Goal: Communication & Community: Answer question/provide support

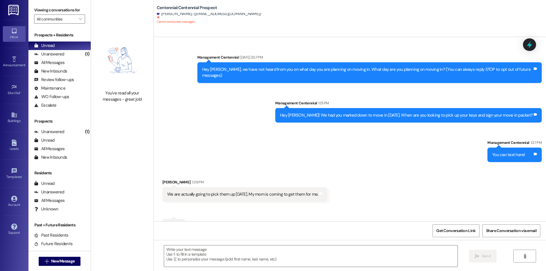
scroll to position [130, 0]
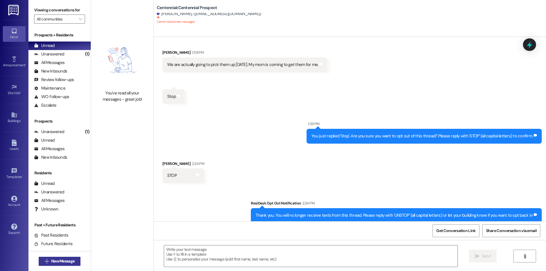
click at [57, 260] on span "New Message" at bounding box center [62, 261] width 23 height 6
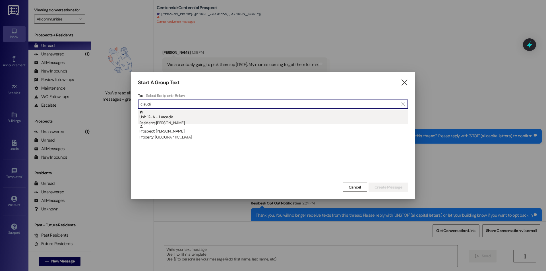
type input "claudi"
click at [186, 117] on div "Unit: 12~A - 1 Arcadia Residents: [PERSON_NAME]" at bounding box center [273, 118] width 269 height 16
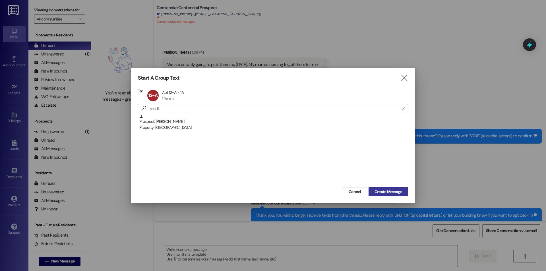
click at [389, 189] on span "Create Message" at bounding box center [388, 192] width 28 height 6
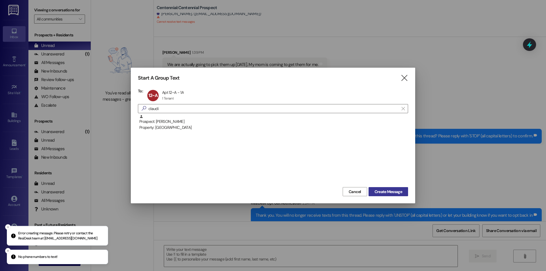
click at [386, 191] on span "Create Message" at bounding box center [388, 192] width 28 height 6
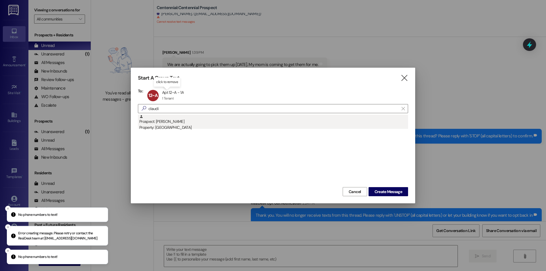
click at [174, 126] on div "Property: [GEOGRAPHIC_DATA]" at bounding box center [273, 127] width 269 height 6
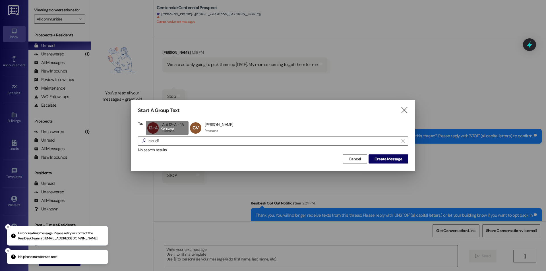
click at [171, 130] on div "12~A Apt 12~A - 1A Apt 12~A - 1A 1 Tenant 1 Tenant click to remove" at bounding box center [167, 128] width 43 height 14
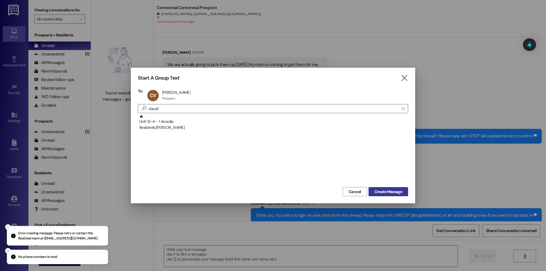
click at [392, 192] on span "Create Message" at bounding box center [388, 192] width 28 height 6
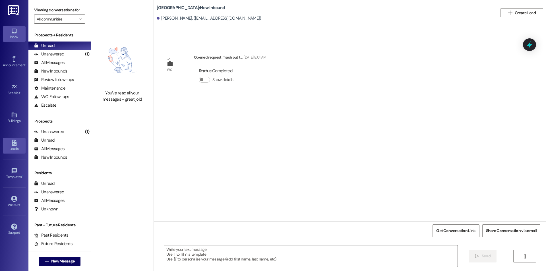
click at [18, 150] on div "Leads" at bounding box center [14, 149] width 28 height 6
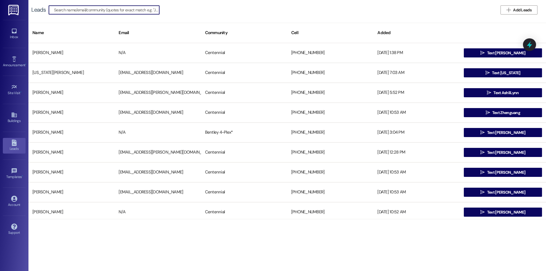
click at [111, 10] on input at bounding box center [106, 10] width 105 height 8
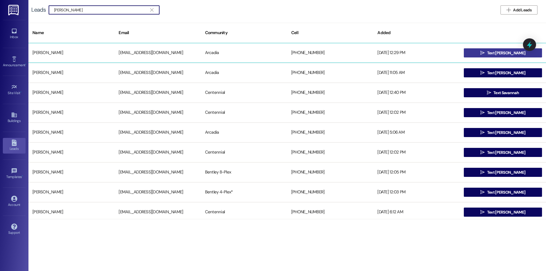
type input "[PERSON_NAME]"
click at [482, 55] on button " Text [PERSON_NAME]" at bounding box center [502, 52] width 78 height 9
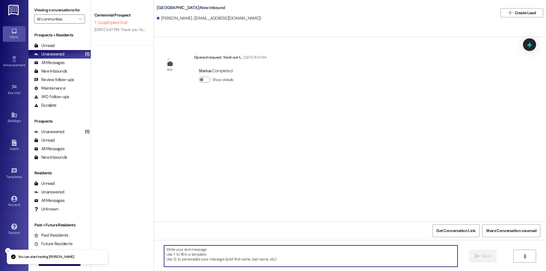
click at [245, 248] on textarea at bounding box center [310, 255] width 293 height 21
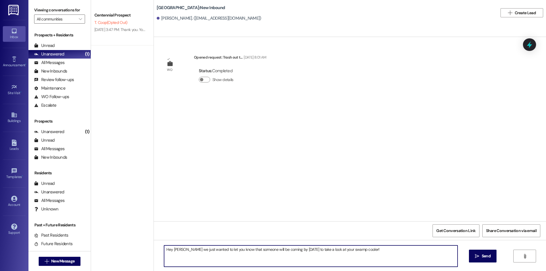
drag, startPoint x: 362, startPoint y: 248, endPoint x: 155, endPoint y: 251, distance: 206.3
click at [155, 251] on div "Hey [PERSON_NAME] we just wanted to let you know that someone will be coming by…" at bounding box center [350, 261] width 392 height 43
click at [242, 247] on textarea "Hey [PERSON_NAME] we just wanted to let you know that someone will be coming by…" at bounding box center [310, 255] width 293 height 21
click at [296, 250] on textarea "Hey [PERSON_NAME] we just wanted to let you know that we will be having someone…" at bounding box center [310, 255] width 293 height 21
drag, startPoint x: 382, startPoint y: 247, endPoint x: 159, endPoint y: 236, distance: 223.9
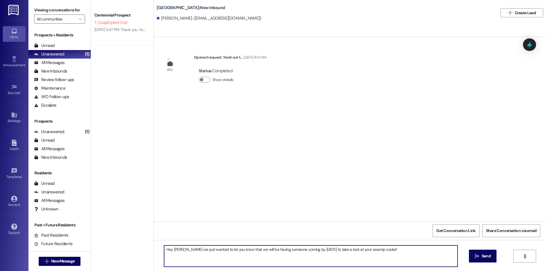
click at [159, 236] on div "WO Opened request: Trash out t... [DATE] 8:01 AM Status : Completed Show detail…" at bounding box center [350, 172] width 392 height 271
type textarea "Hey [PERSON_NAME] we just wanted to let you know that we will be having someone…"
click at [489, 256] on span "Send" at bounding box center [485, 256] width 9 height 6
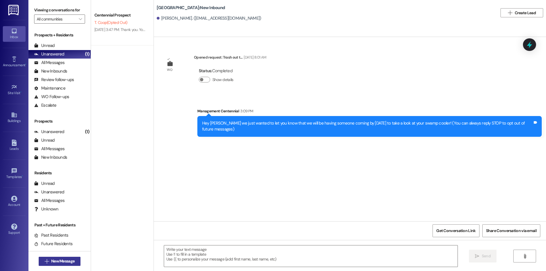
click at [63, 260] on span "New Message" at bounding box center [62, 261] width 23 height 6
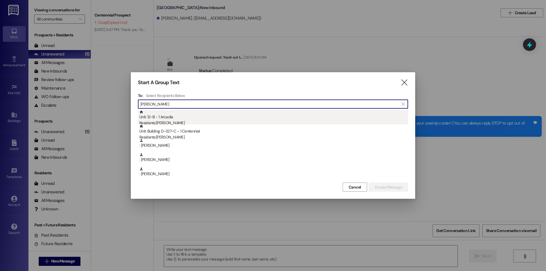
type input "[PERSON_NAME]"
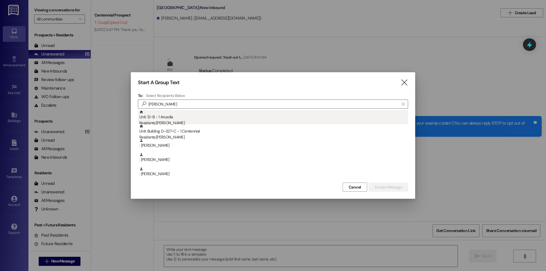
click at [151, 121] on div "Residents: [PERSON_NAME]" at bounding box center [273, 123] width 269 height 6
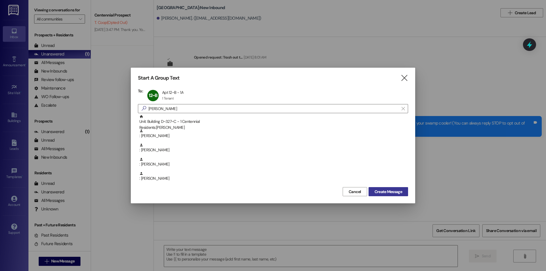
click at [396, 193] on span "Create Message" at bounding box center [388, 192] width 28 height 6
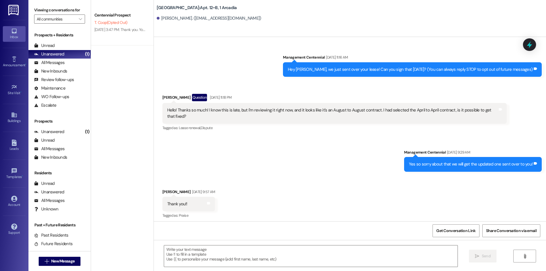
scroll to position [3523, 0]
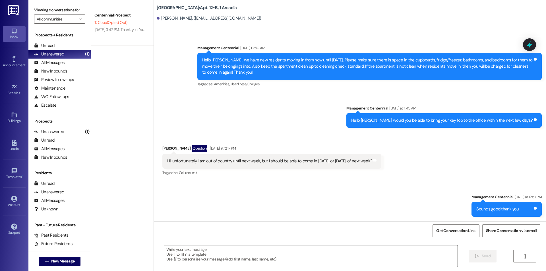
click at [216, 255] on textarea at bounding box center [310, 255] width 293 height 21
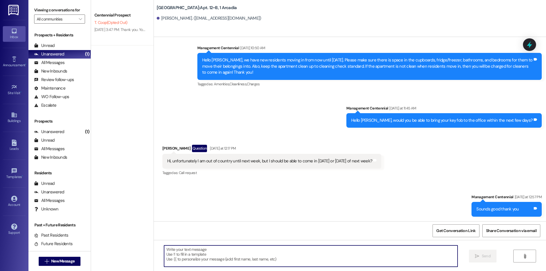
paste textarea "Hey [PERSON_NAME] we just wanted to let you know that we will be having someone…"
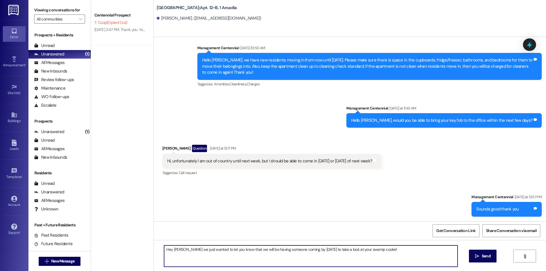
drag, startPoint x: 181, startPoint y: 248, endPoint x: 170, endPoint y: 250, distance: 11.3
click at [170, 250] on textarea "Hey [PERSON_NAME] we just wanted to let you know that we will be having someone…" at bounding box center [310, 255] width 293 height 21
type textarea "Hey [PERSON_NAME] we just wanted to let you know that we will be having someone…"
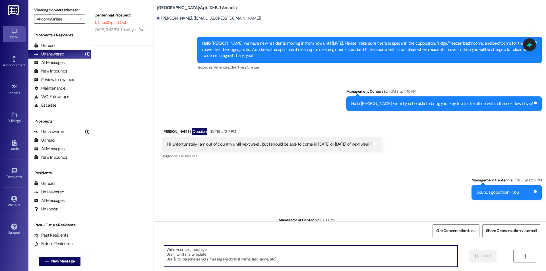
scroll to position [3563, 0]
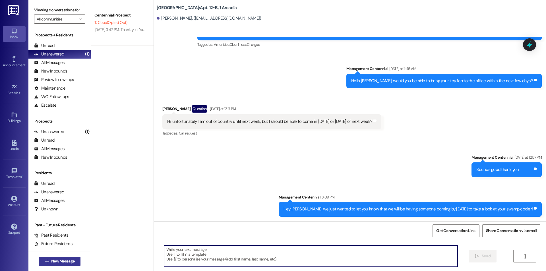
click at [54, 259] on span "New Message" at bounding box center [62, 261] width 23 height 6
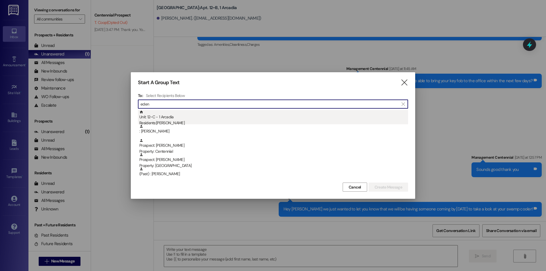
type input "eden"
click at [169, 122] on div "Residents: [PERSON_NAME]" at bounding box center [273, 123] width 269 height 6
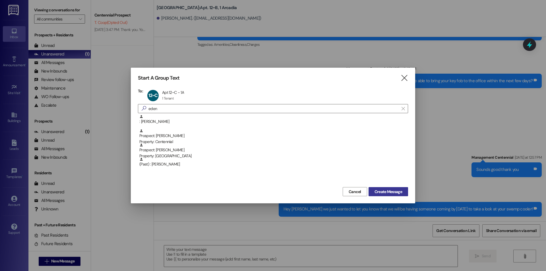
click at [377, 188] on button "Create Message" at bounding box center [387, 191] width 39 height 9
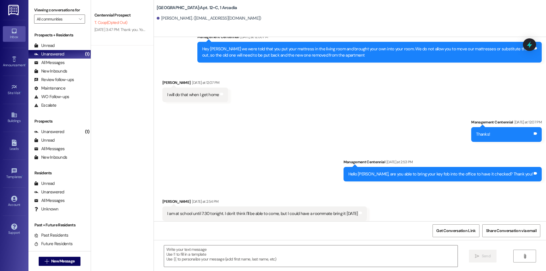
scroll to position [1853, 0]
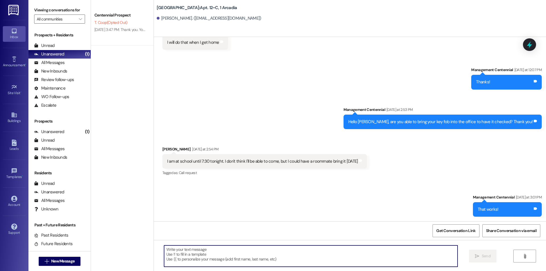
click at [218, 250] on textarea at bounding box center [310, 255] width 293 height 21
paste textarea "Hey [PERSON_NAME] we just wanted to let you know that we will be having someone…"
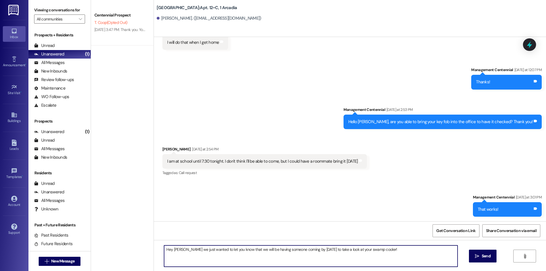
drag, startPoint x: 181, startPoint y: 247, endPoint x: 170, endPoint y: 249, distance: 11.2
click at [170, 249] on textarea "Hey [PERSON_NAME] we just wanted to let you know that we will be having someone…" at bounding box center [310, 255] width 293 height 21
type textarea "Hey [PERSON_NAME] we just wanted to let you know that we will be having someone…"
click at [480, 253] on span "Send" at bounding box center [485, 256] width 11 height 6
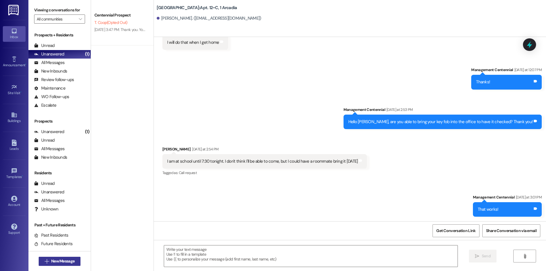
click at [66, 257] on button " New Message" at bounding box center [60, 261] width 42 height 9
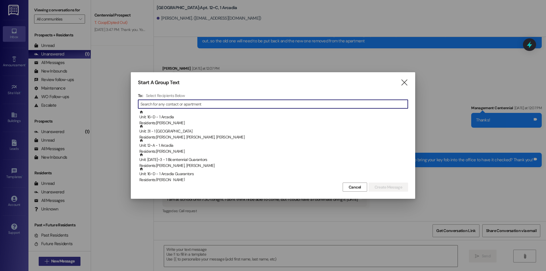
scroll to position [1813, 0]
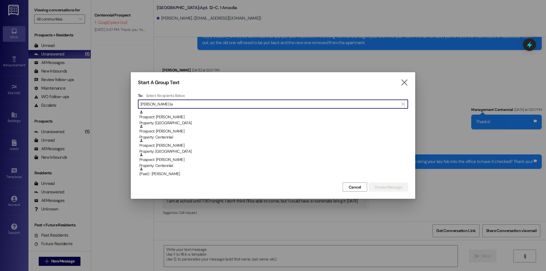
type input "[PERSON_NAME] la"
click at [145, 119] on div "Prospect: [PERSON_NAME] Property: [GEOGRAPHIC_DATA]" at bounding box center [273, 118] width 269 height 16
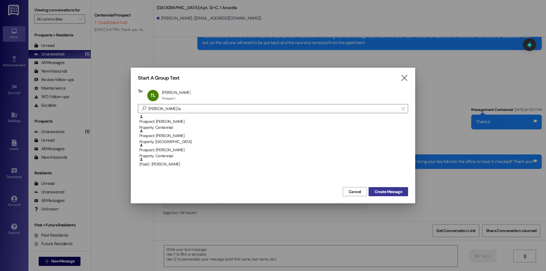
click at [390, 192] on span "Create Message" at bounding box center [388, 192] width 28 height 6
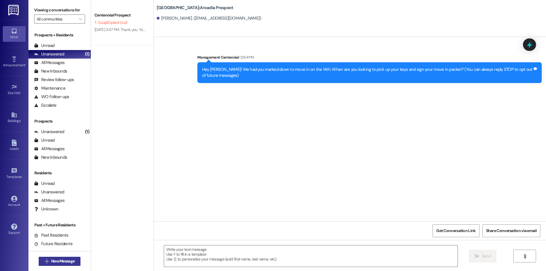
click at [59, 259] on span "New Message" at bounding box center [62, 261] width 23 height 6
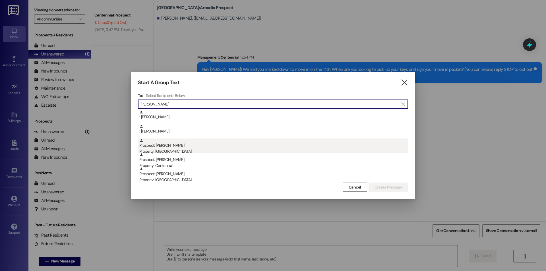
type input "[PERSON_NAME]"
click at [177, 145] on div "Prospect: [PERSON_NAME] Property: [GEOGRAPHIC_DATA]" at bounding box center [273, 146] width 269 height 16
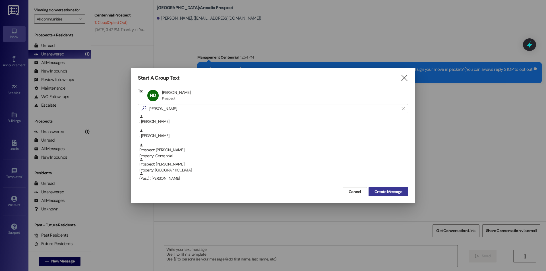
click at [388, 193] on span "Create Message" at bounding box center [388, 192] width 28 height 6
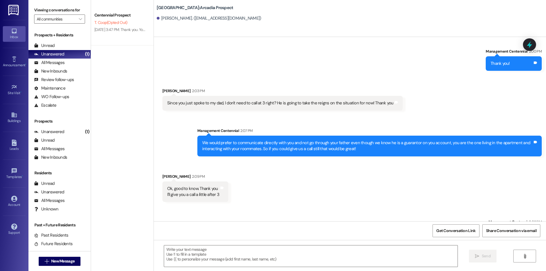
scroll to position [229, 0]
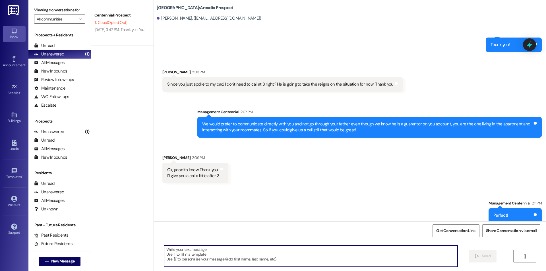
click at [233, 251] on textarea at bounding box center [310, 255] width 293 height 21
paste textarea "Hey [PERSON_NAME] we just wanted to let you know that we will be having someone…"
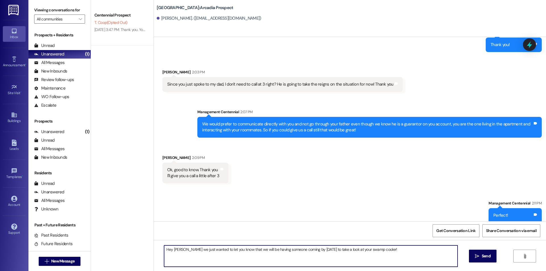
drag, startPoint x: 182, startPoint y: 250, endPoint x: 170, endPoint y: 248, distance: 11.6
click at [170, 248] on textarea "Hey [PERSON_NAME] we just wanted to let you know that we will be having someone…" at bounding box center [310, 255] width 293 height 21
type textarea "Hey [PERSON_NAME] we just wanted to let you know that we will be having someone…"
click at [486, 254] on span "Send" at bounding box center [485, 256] width 9 height 6
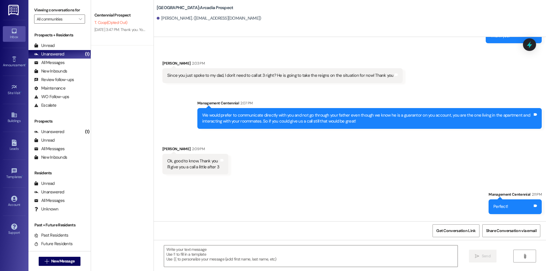
scroll to position [269, 0]
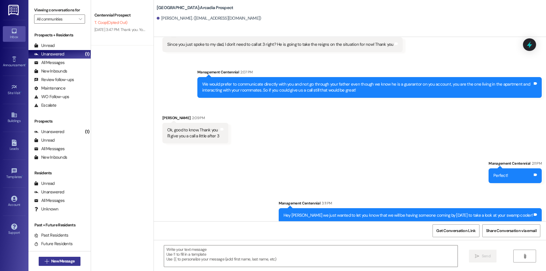
click at [61, 261] on span "New Message" at bounding box center [62, 261] width 23 height 6
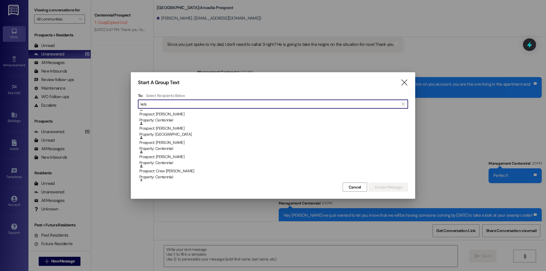
scroll to position [0, 0]
type input "k"
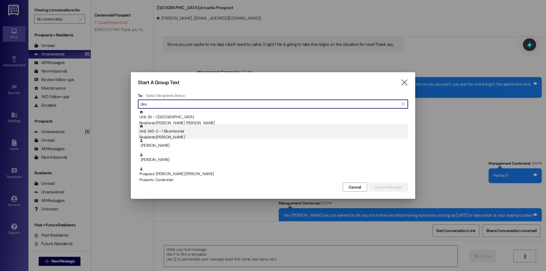
type input "dev"
click at [179, 136] on div "Residents: [PERSON_NAME]" at bounding box center [273, 137] width 269 height 6
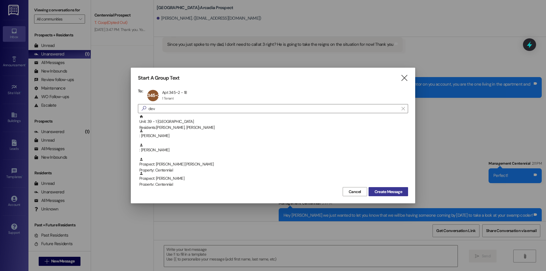
click at [382, 190] on span "Create Message" at bounding box center [388, 192] width 28 height 6
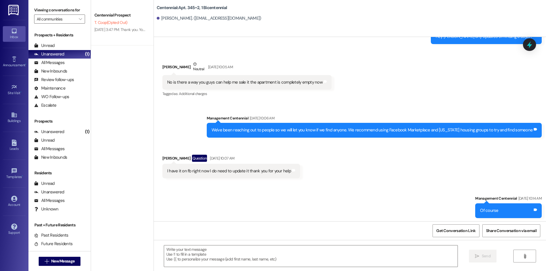
scroll to position [1292, 0]
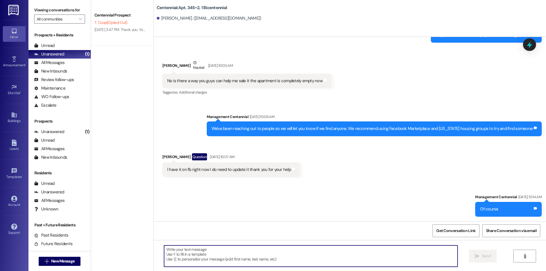
click at [288, 259] on textarea at bounding box center [310, 255] width 293 height 21
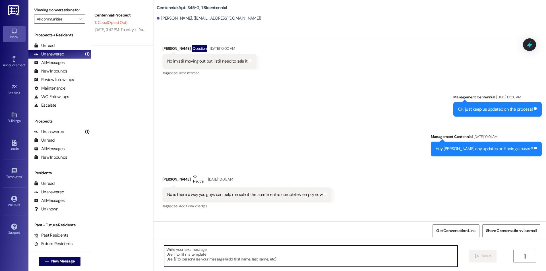
scroll to position [1206, 0]
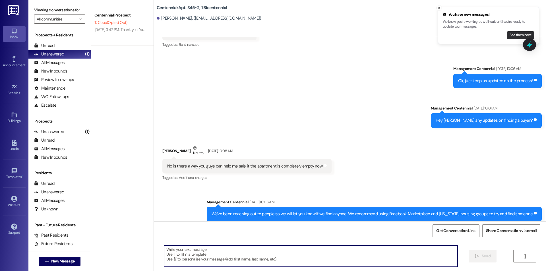
click at [514, 33] on button "See them now!" at bounding box center [520, 35] width 28 height 8
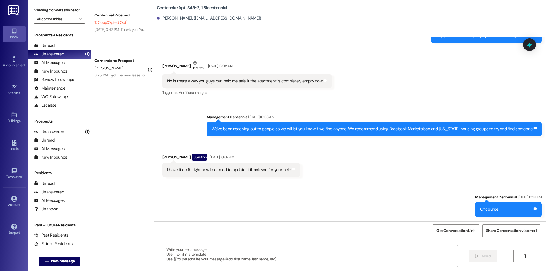
scroll to position [1292, 0]
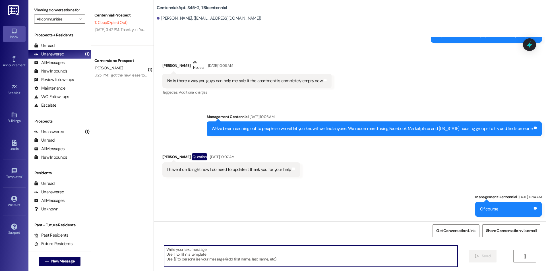
click at [252, 262] on textarea at bounding box center [310, 255] width 293 height 21
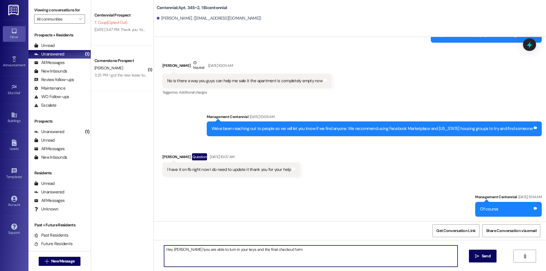
click at [180, 251] on textarea "Hey [PERSON_NAME] Iyou are able to turn in your keys and the final checkout form" at bounding box center [310, 255] width 293 height 21
click at [292, 249] on textarea "Hey [PERSON_NAME] if you are able to turn in your keys and the final checkout f…" at bounding box center [310, 255] width 293 height 21
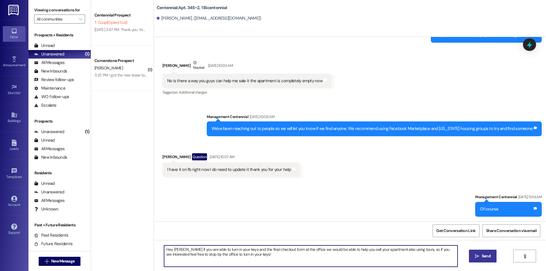
type textarea "Hey [PERSON_NAME] if you are able to turn in your keys and the final checkout f…"
click at [471, 259] on button " Send" at bounding box center [483, 255] width 28 height 13
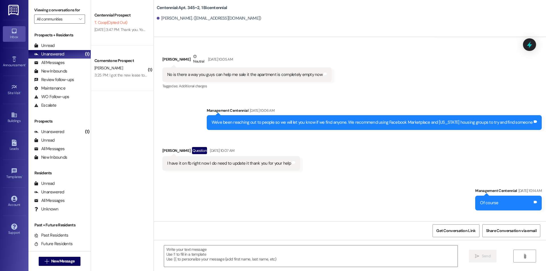
scroll to position [1337, 0]
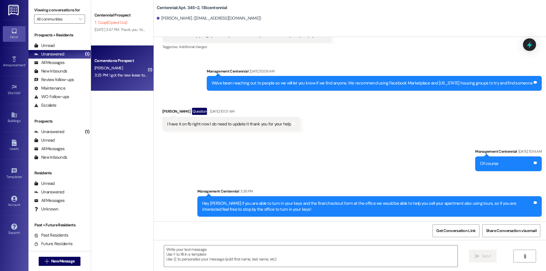
click at [124, 65] on div "[PERSON_NAME]" at bounding box center [121, 68] width 54 height 7
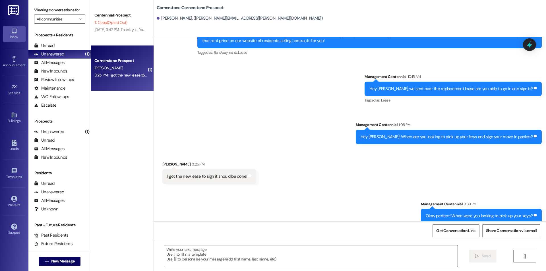
scroll to position [594, 0]
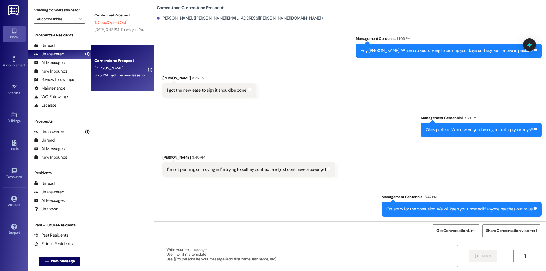
click at [382, 254] on textarea at bounding box center [310, 255] width 293 height 21
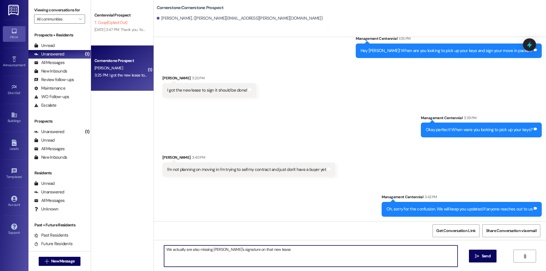
click at [279, 255] on textarea "We actually are also missing [PERSON_NAME]'s signature on that new lease" at bounding box center [310, 255] width 293 height 21
type textarea "We actually are also missing [PERSON_NAME]'s signature on that new lease could …"
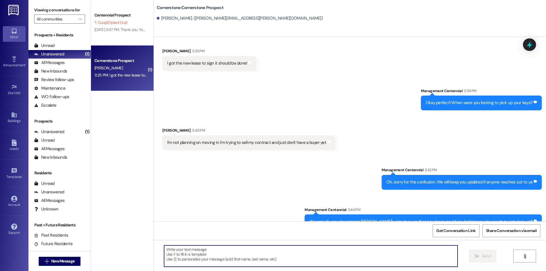
scroll to position [633, 0]
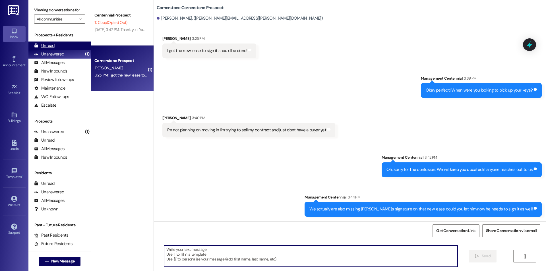
click at [60, 47] on div "Unread (0)" at bounding box center [59, 45] width 62 height 9
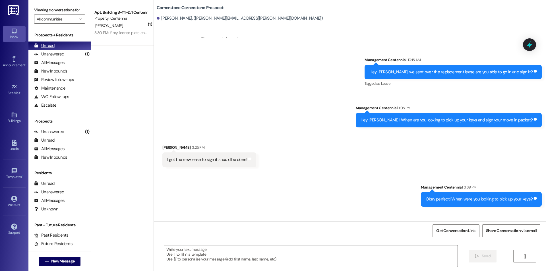
scroll to position [554, 0]
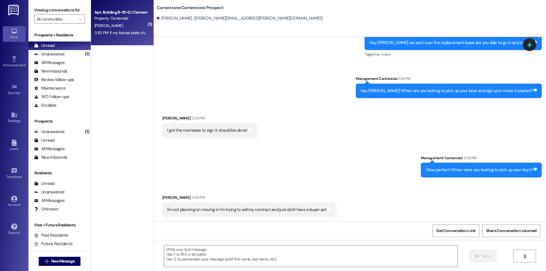
click at [123, 34] on div "3:30 PM: If my license plate changed then do I need to change it in the centenn…" at bounding box center [224, 32] width 260 height 5
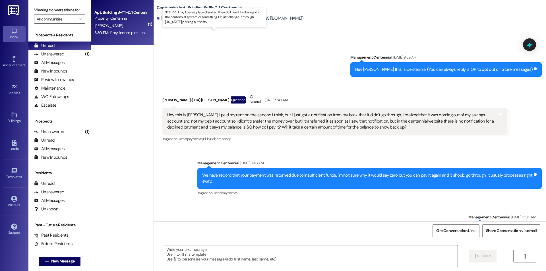
scroll to position [1270, 0]
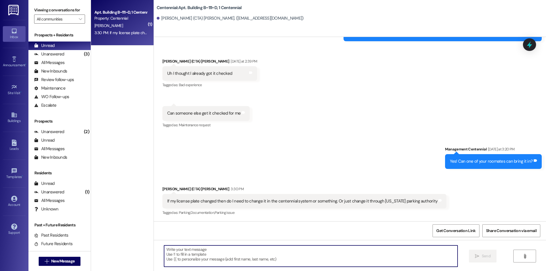
click at [237, 264] on textarea at bounding box center [310, 255] width 293 height 21
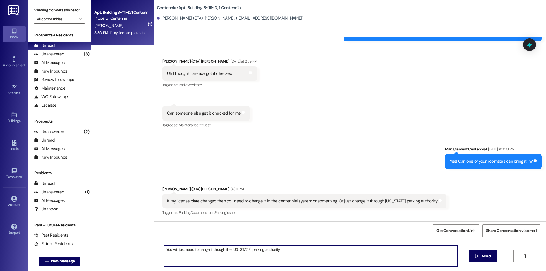
click at [196, 246] on textarea "You will just need to hange it though the [US_STATE] parking authority" at bounding box center [310, 255] width 293 height 21
click at [194, 249] on textarea "You will just need to hange it though the [US_STATE] parking authority" at bounding box center [310, 255] width 293 height 21
click at [195, 249] on textarea "You will just need to hange it though the [US_STATE] parking authority" at bounding box center [310, 255] width 293 height 21
click at [196, 250] on textarea "You will just need to hange it though the [US_STATE] parking authority" at bounding box center [310, 255] width 293 height 21
type textarea "You will just need to change it though the [US_STATE] parking authority"
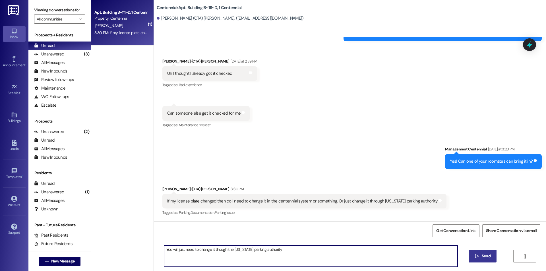
click at [480, 256] on span "Send" at bounding box center [485, 256] width 11 height 6
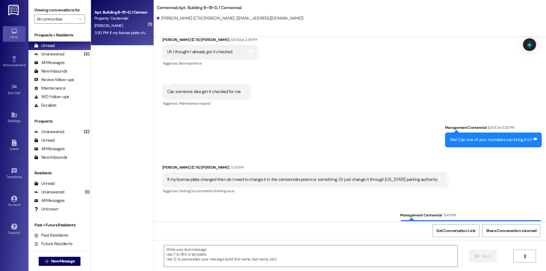
scroll to position [1310, 0]
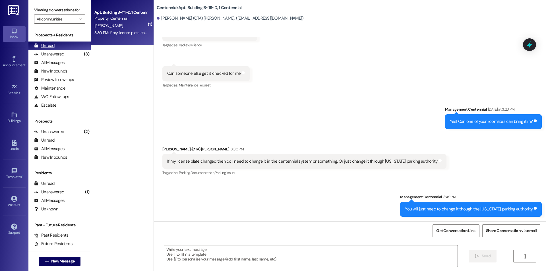
drag, startPoint x: 53, startPoint y: 54, endPoint x: 53, endPoint y: 42, distance: 11.7
click at [53, 54] on div "Unanswered" at bounding box center [49, 54] width 30 height 6
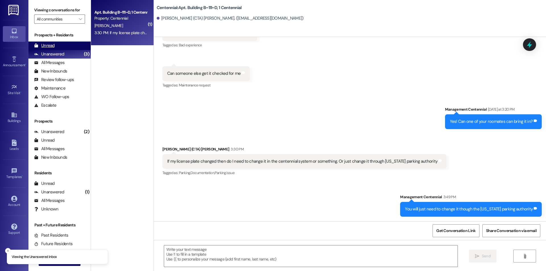
click at [53, 42] on div "Unread (0)" at bounding box center [59, 45] width 62 height 9
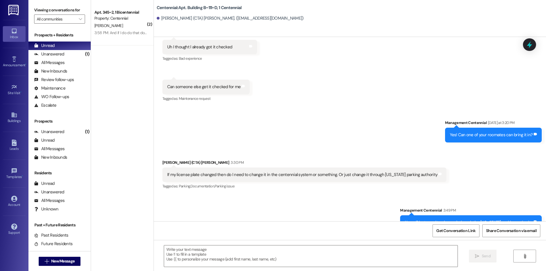
scroll to position [1318, 0]
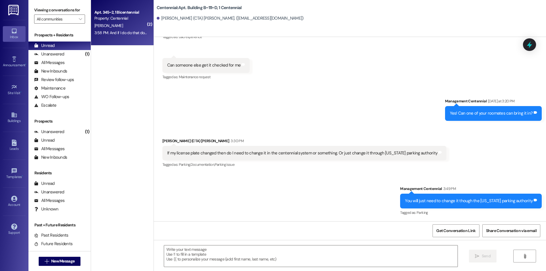
click at [104, 35] on div "3:58 PM: And if I do do that do I still have to pay September rent?? 3:58 PM: A…" at bounding box center [121, 32] width 54 height 7
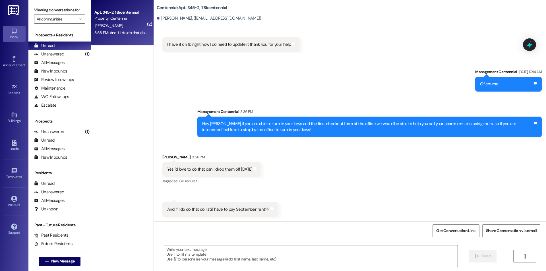
scroll to position [1417, 0]
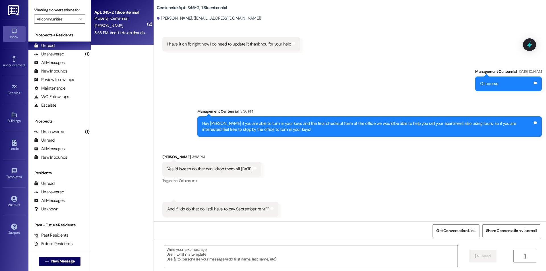
click at [233, 249] on textarea at bounding box center [310, 255] width 293 height 21
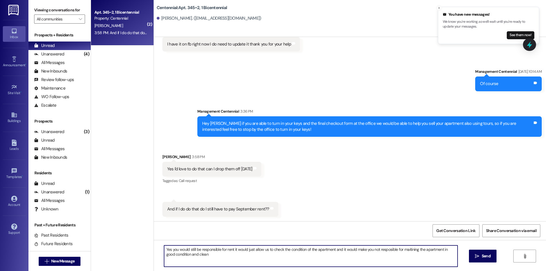
click at [204, 257] on textarea "Yes you would still be responsible for rent it would just allow us to check the…" at bounding box center [310, 255] width 293 height 21
click at [371, 256] on textarea "Yes you would still be responsible for rent it would just allow us to check the…" at bounding box center [310, 255] width 293 height 21
click at [229, 249] on textarea "Yes you would still be responsible for rent it would just allow us to check the…" at bounding box center [310, 255] width 293 height 21
click at [340, 249] on textarea "Yes you would still be responsible for rent! it would just allow us to check th…" at bounding box center [310, 255] width 293 height 21
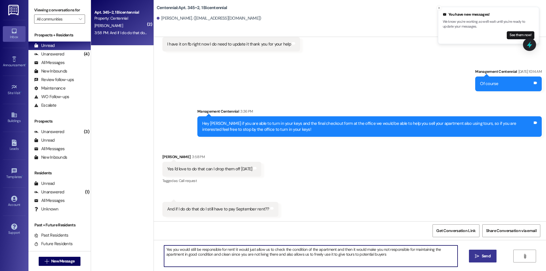
type textarea "Yes you would still be responsible for rent! it would just allow us to check th…"
click at [477, 257] on icon "" at bounding box center [477, 256] width 4 height 5
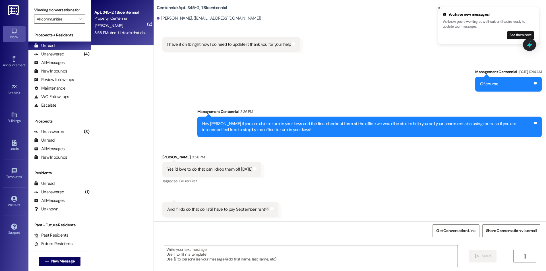
scroll to position [1462, 0]
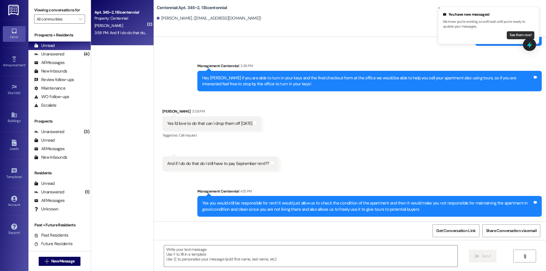
click at [525, 33] on button "See them now!" at bounding box center [520, 35] width 28 height 8
